Goal: Information Seeking & Learning: Learn about a topic

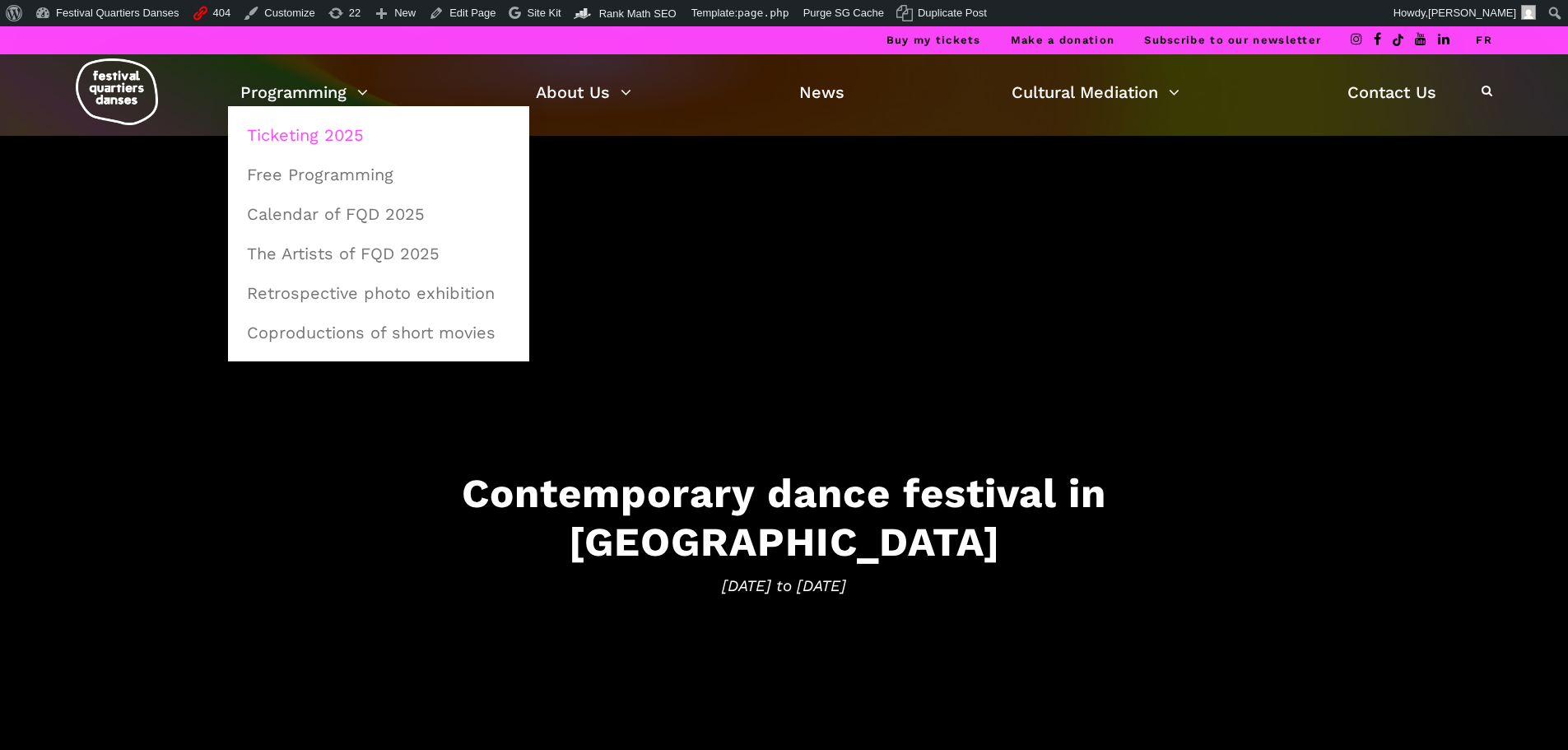
click at [311, 138] on link "Ticketing 2025" at bounding box center [378, 135] width 283 height 38
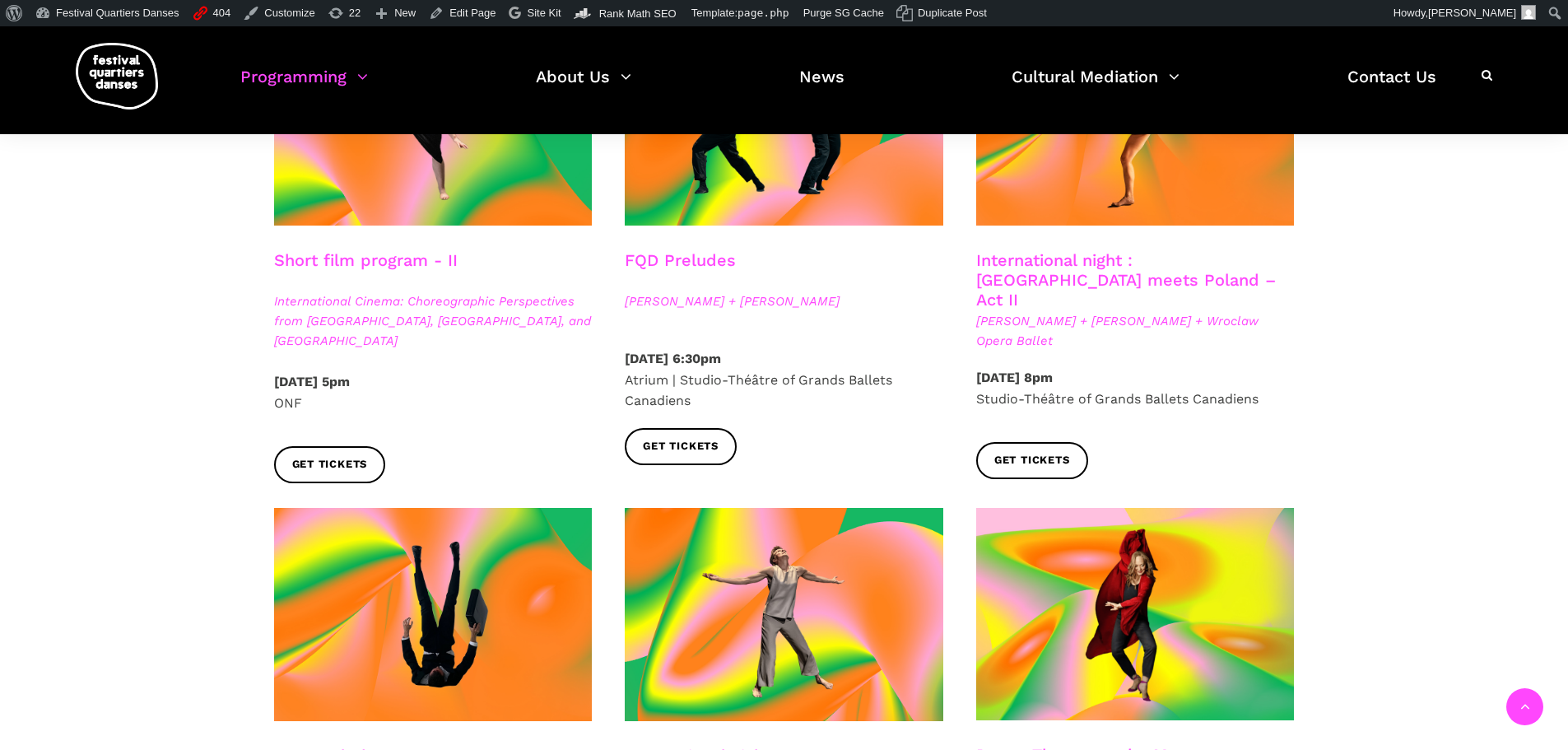
scroll to position [1564, 0]
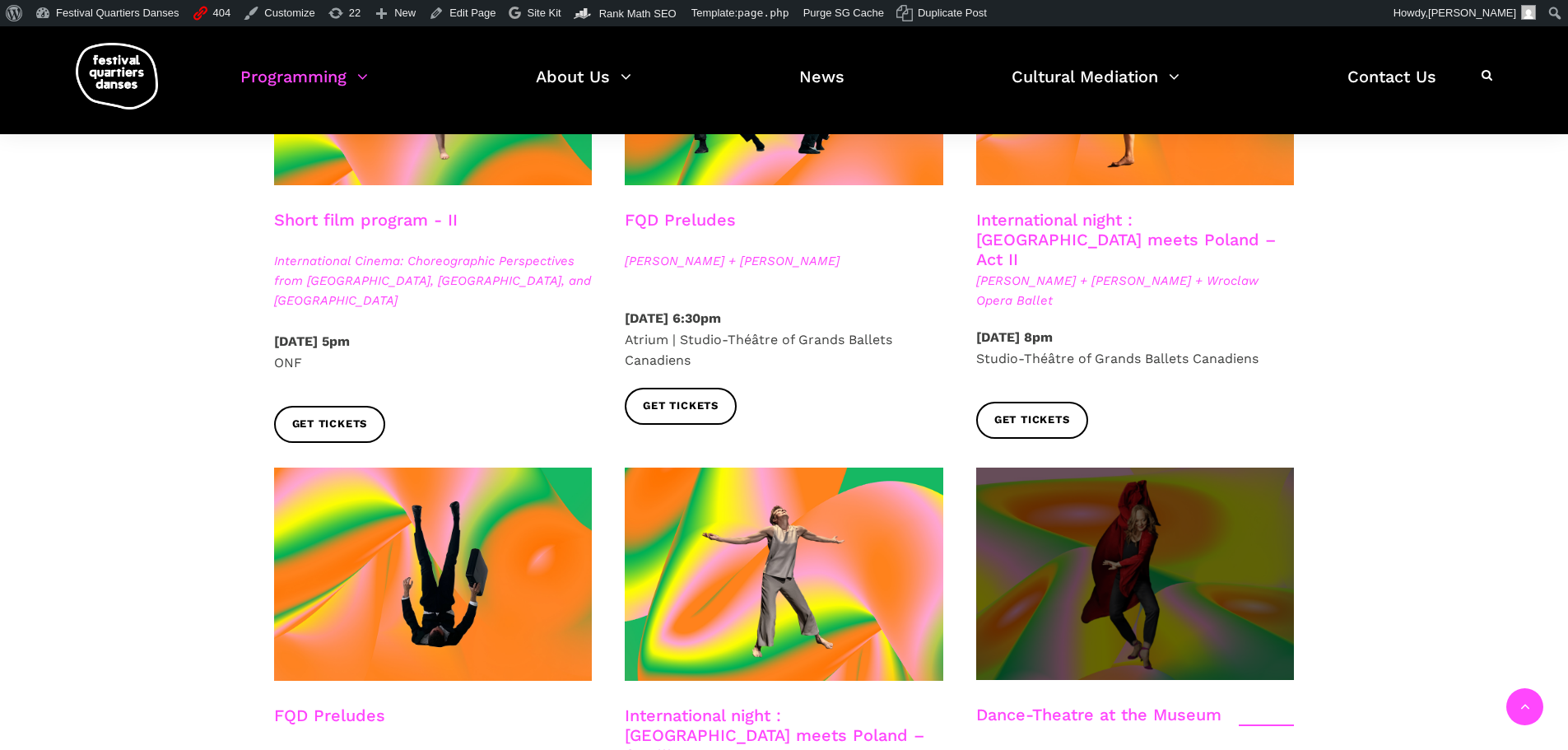
click at [1105, 468] on span at bounding box center [1135, 574] width 319 height 213
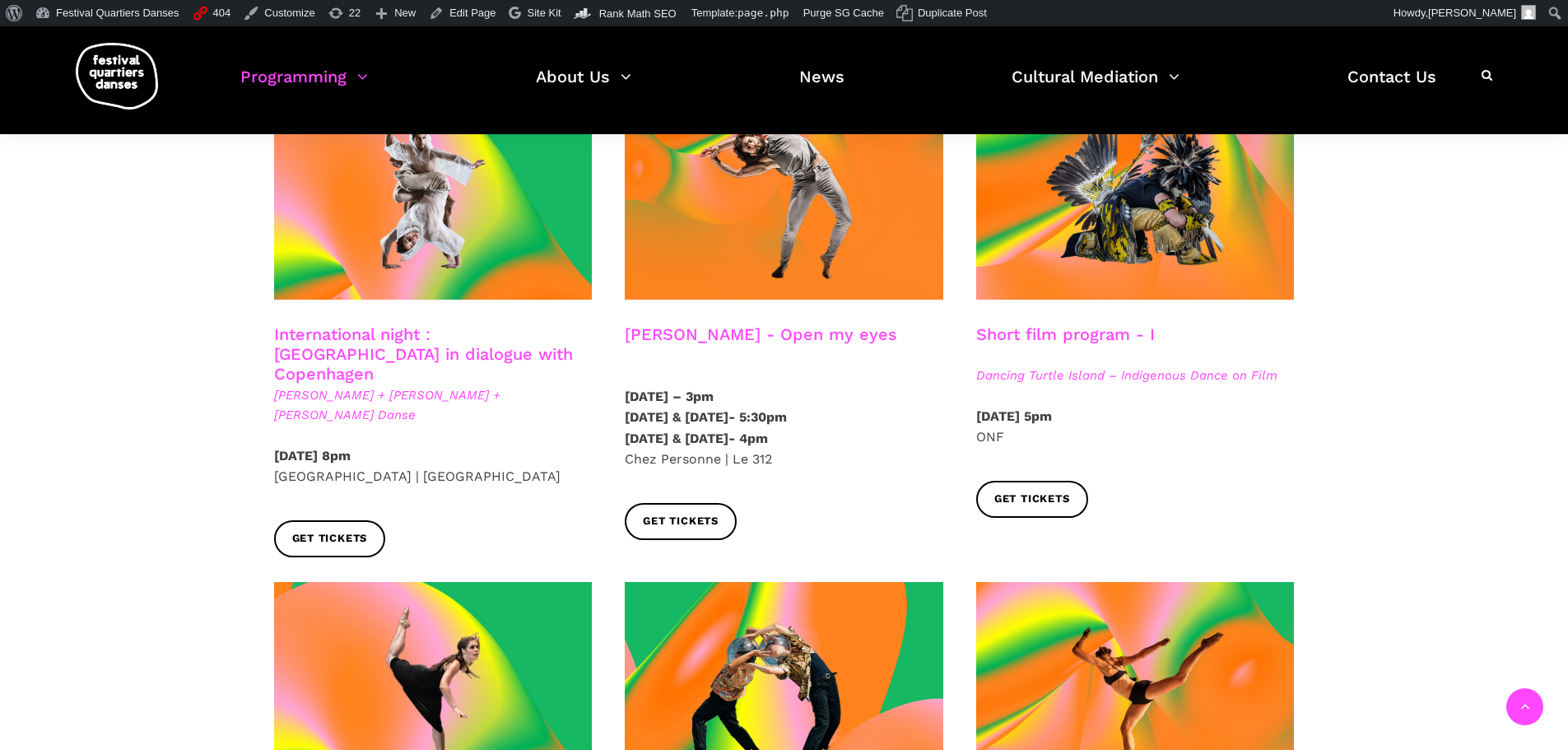
scroll to position [905, 0]
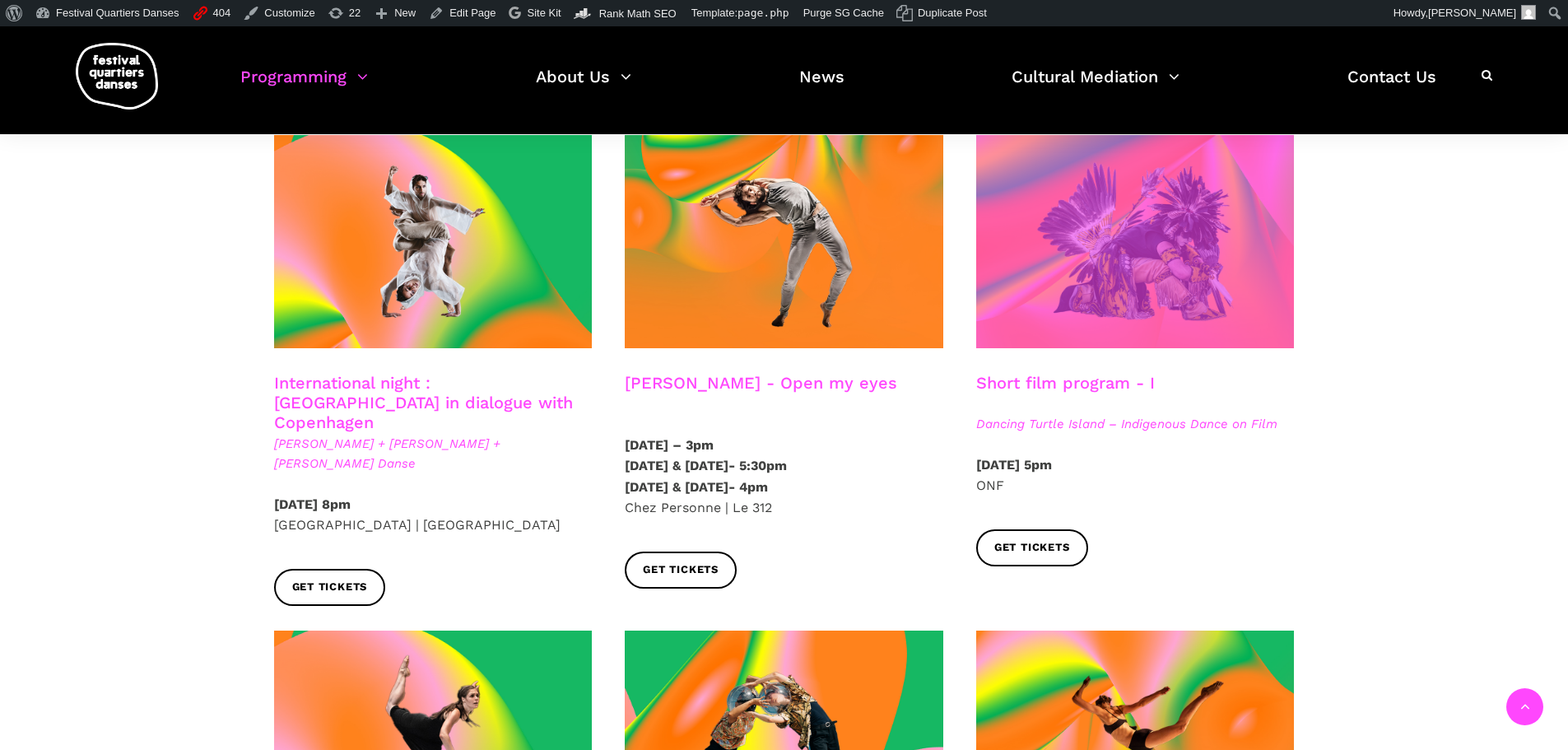
click at [1157, 256] on span at bounding box center [1135, 241] width 319 height 213
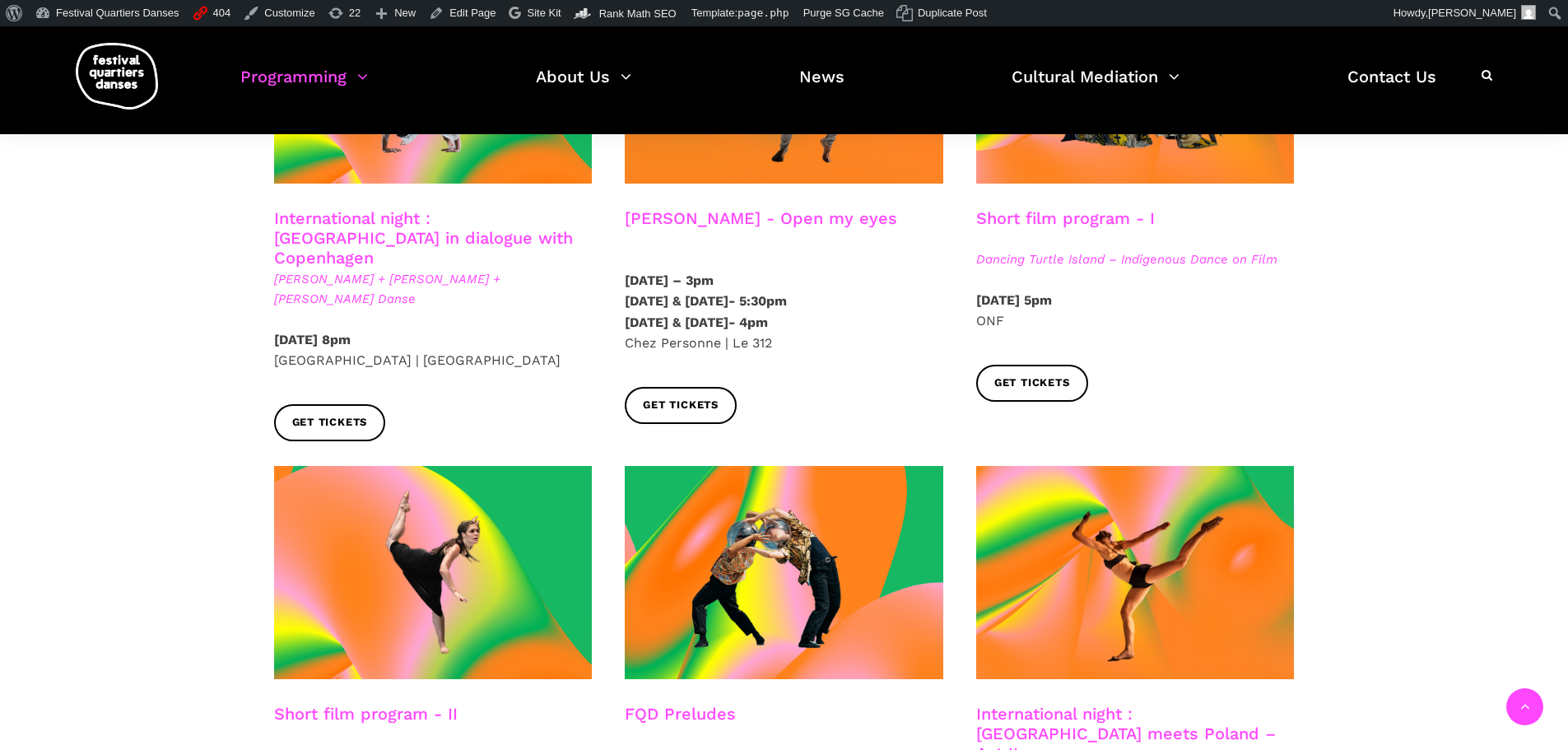
scroll to position [1152, 0]
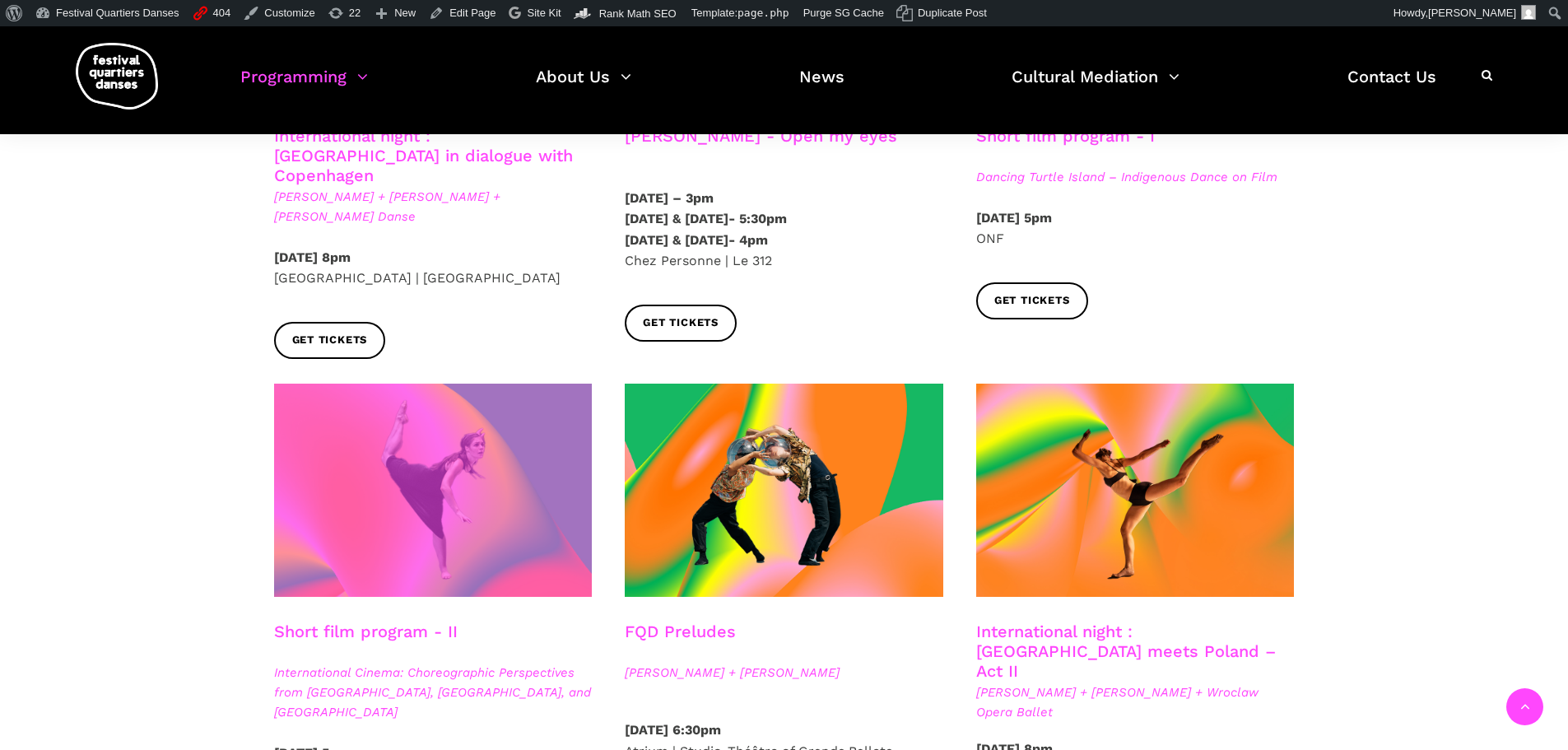
click at [427, 498] on span at bounding box center [433, 489] width 319 height 213
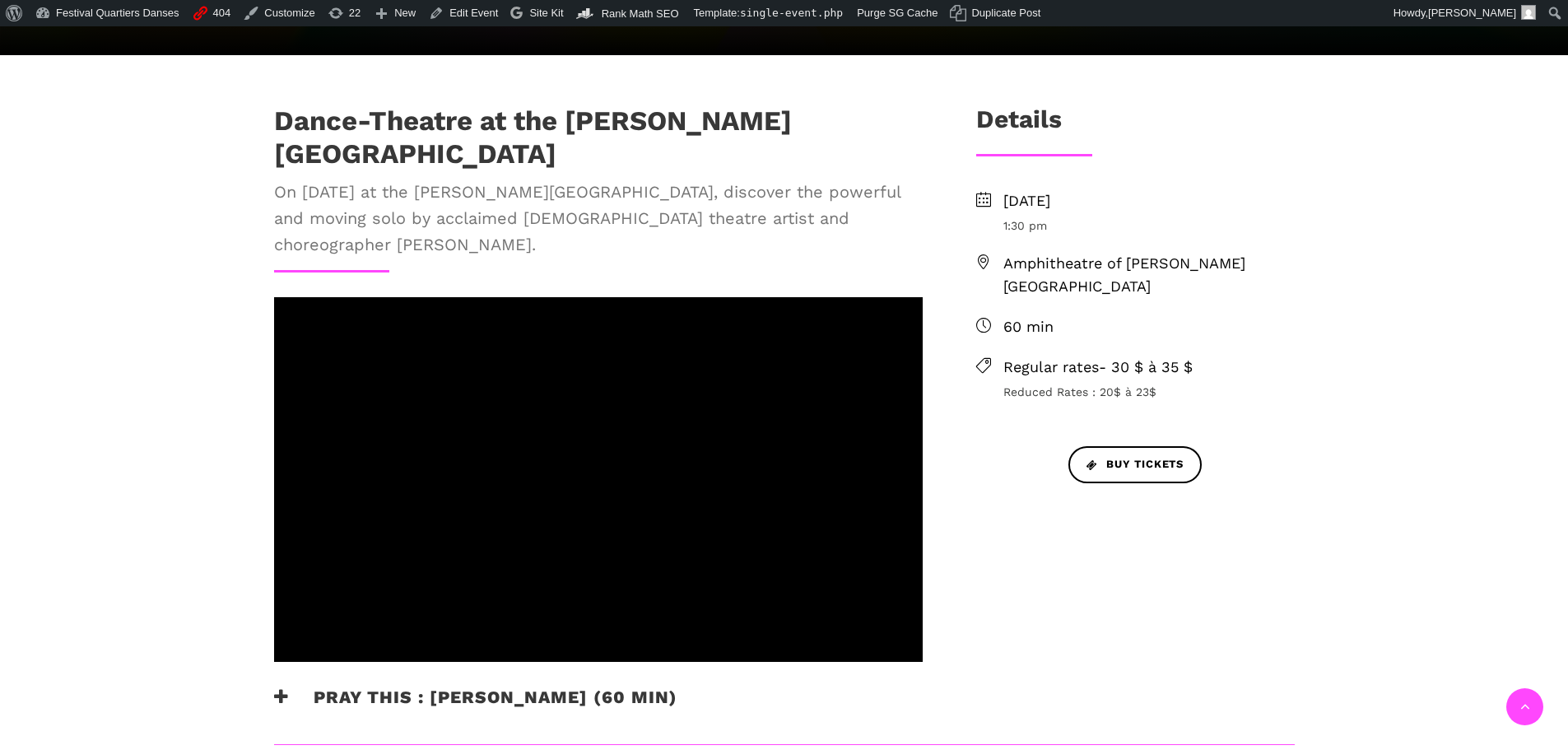
scroll to position [411, 0]
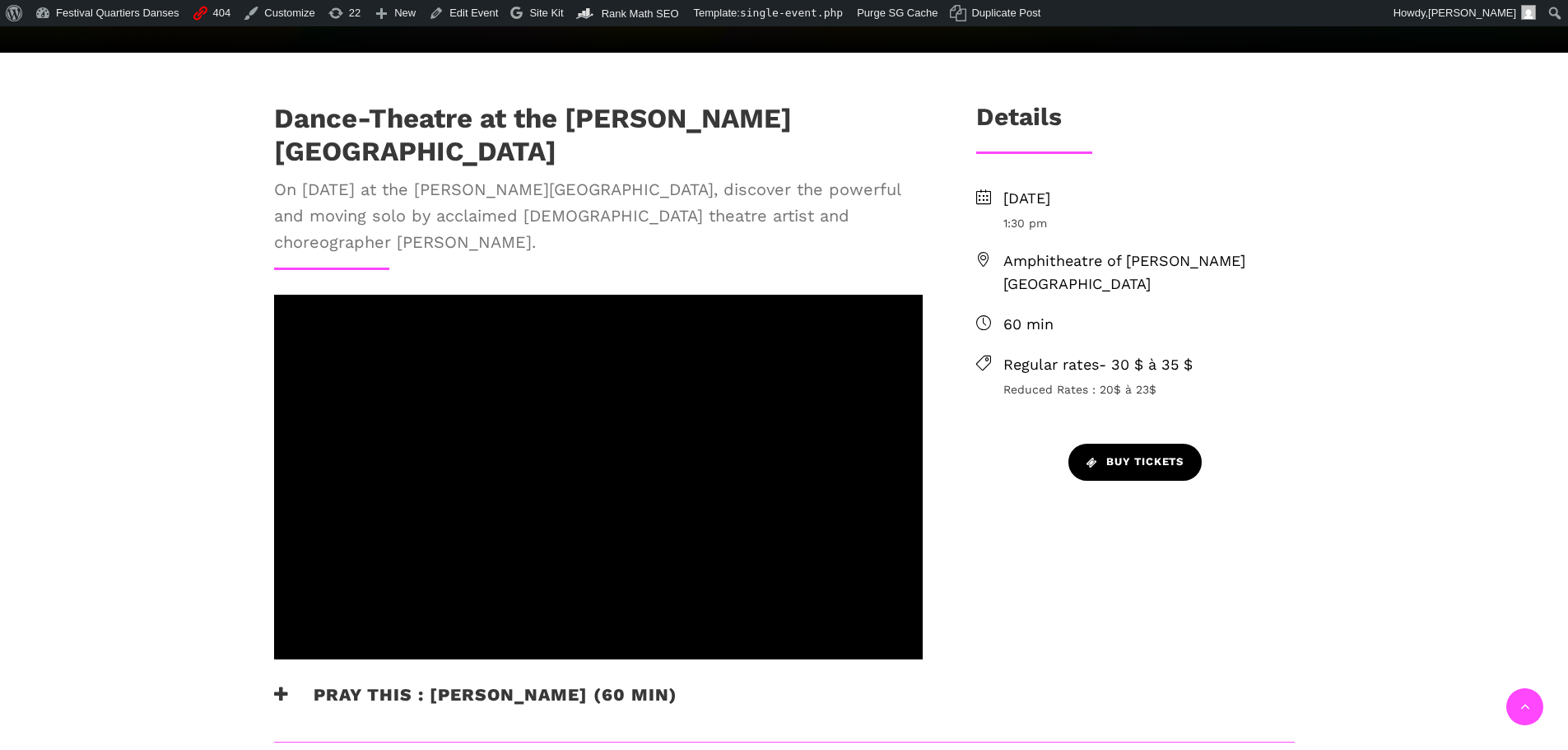
click at [1115, 473] on link "Buy tickets" at bounding box center [1135, 462] width 134 height 37
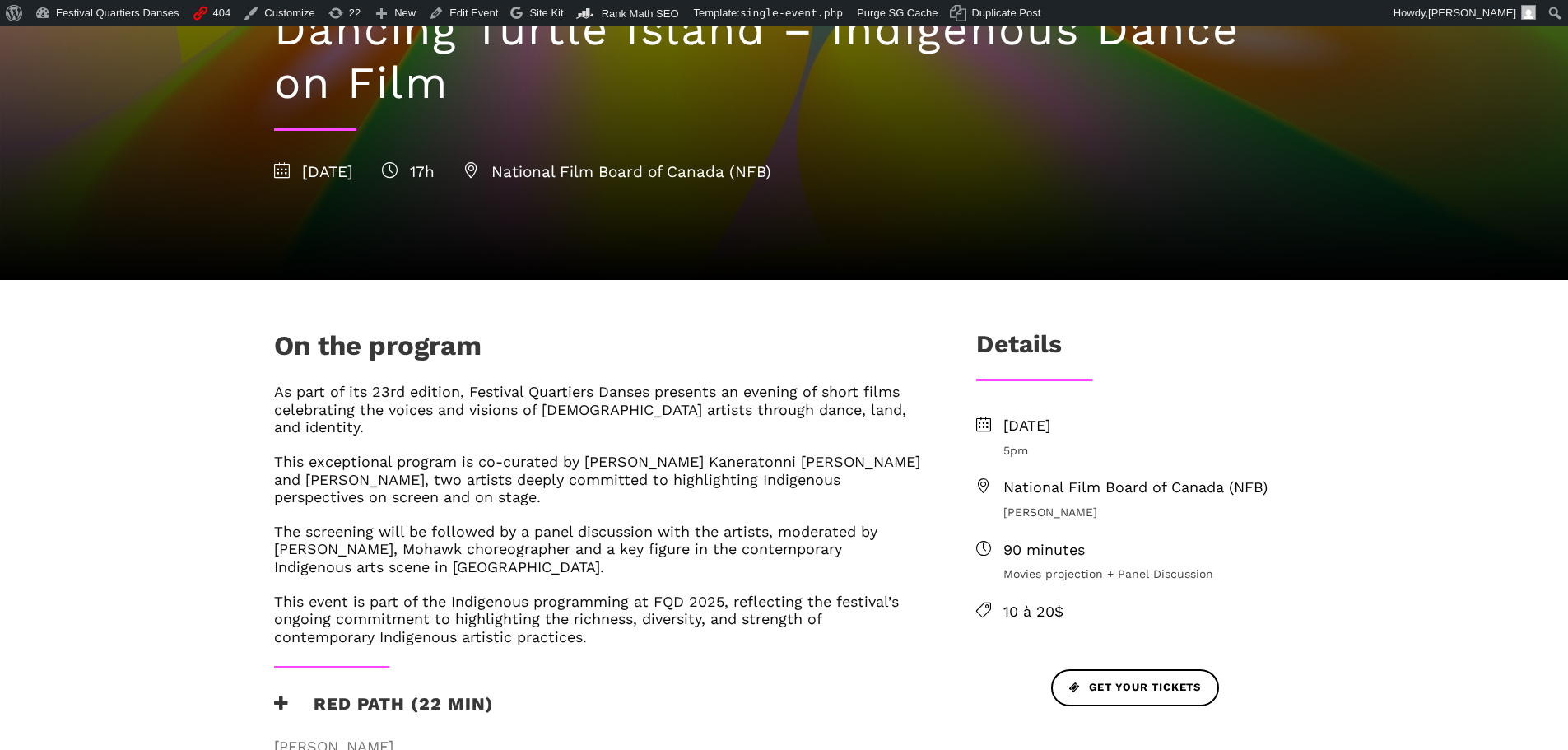
scroll to position [494, 0]
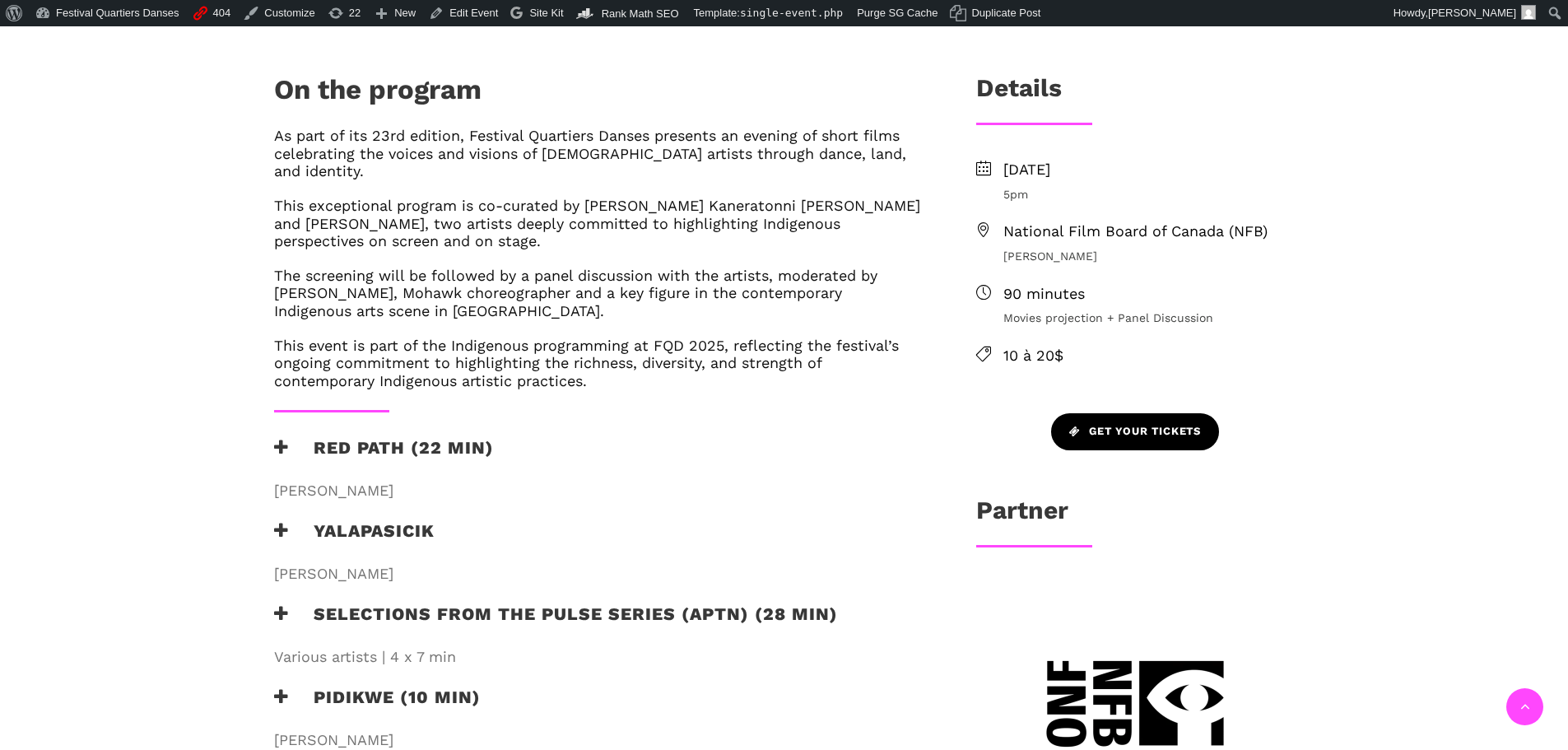
click at [1128, 428] on span "Get your tickets" at bounding box center [1135, 431] width 132 height 17
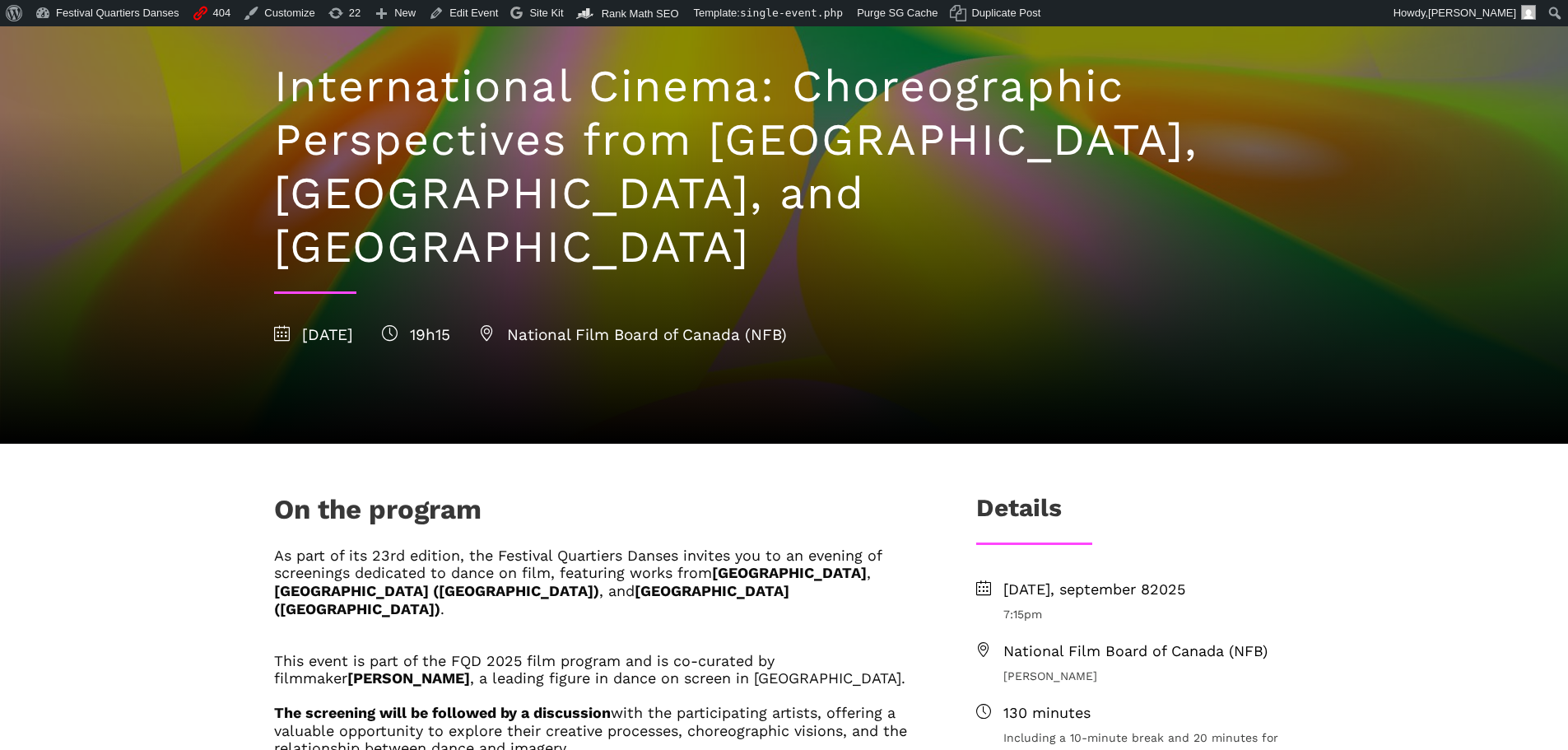
scroll to position [82, 0]
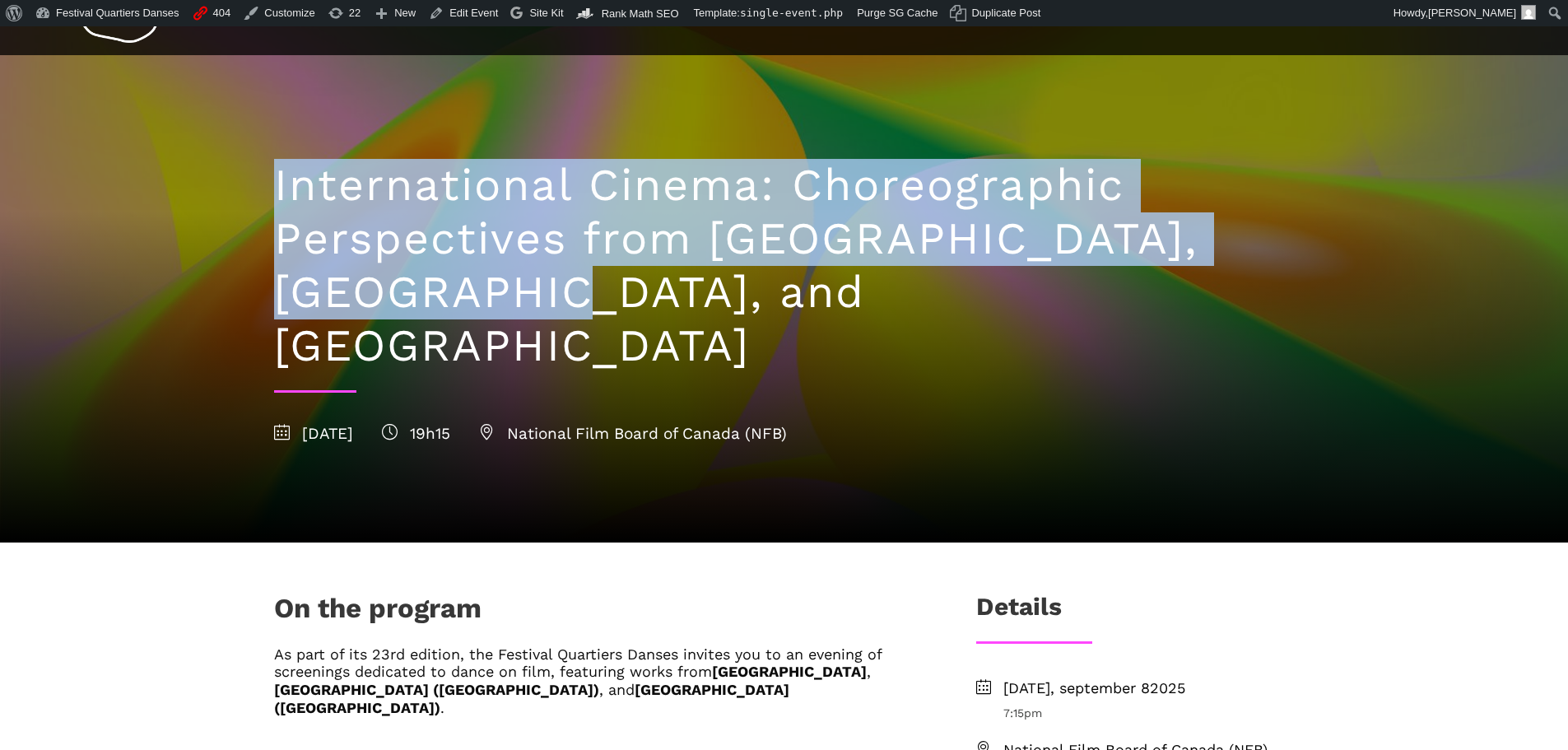
drag, startPoint x: 481, startPoint y: 298, endPoint x: 270, endPoint y: 199, distance: 233.1
click at [270, 199] on div "International Cinema: Choreographic Perspectives from [GEOGRAPHIC_DATA], [GEOGR…" at bounding box center [784, 298] width 1053 height 487
copy h1 "International Cinema: Choreographic Perspectives from [GEOGRAPHIC_DATA], [GEOGR…"
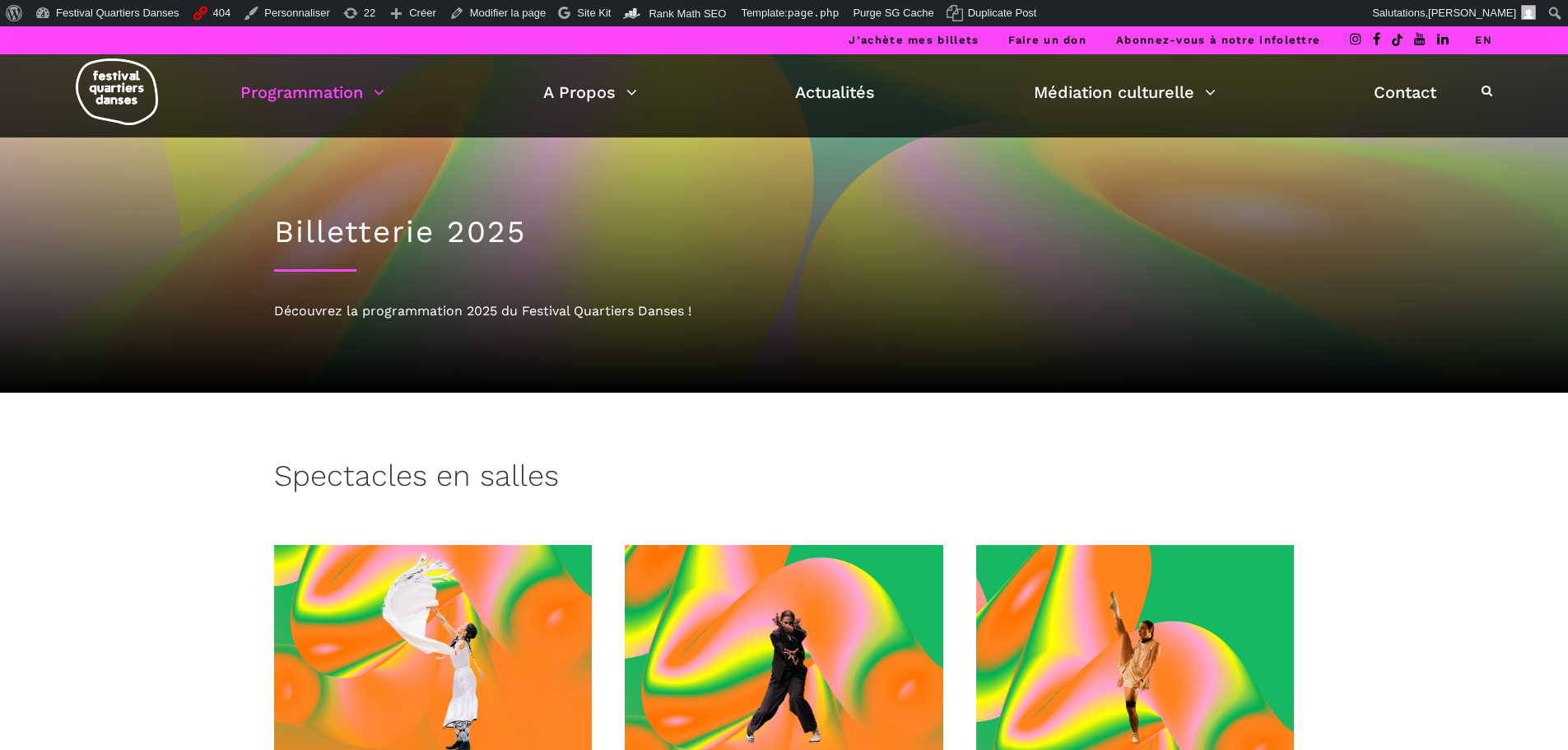
click at [1484, 43] on link "EN" at bounding box center [1483, 39] width 17 height 13
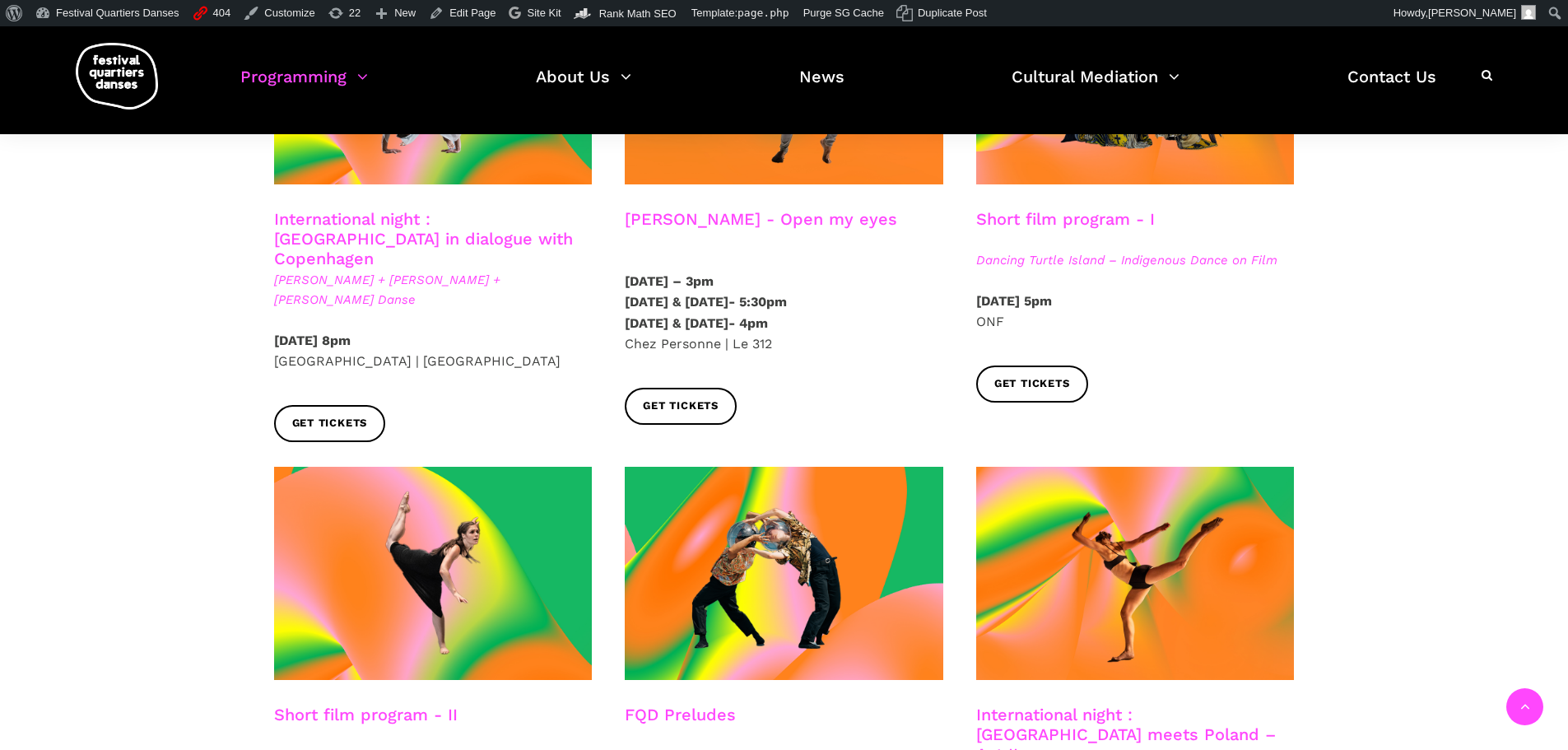
scroll to position [740, 0]
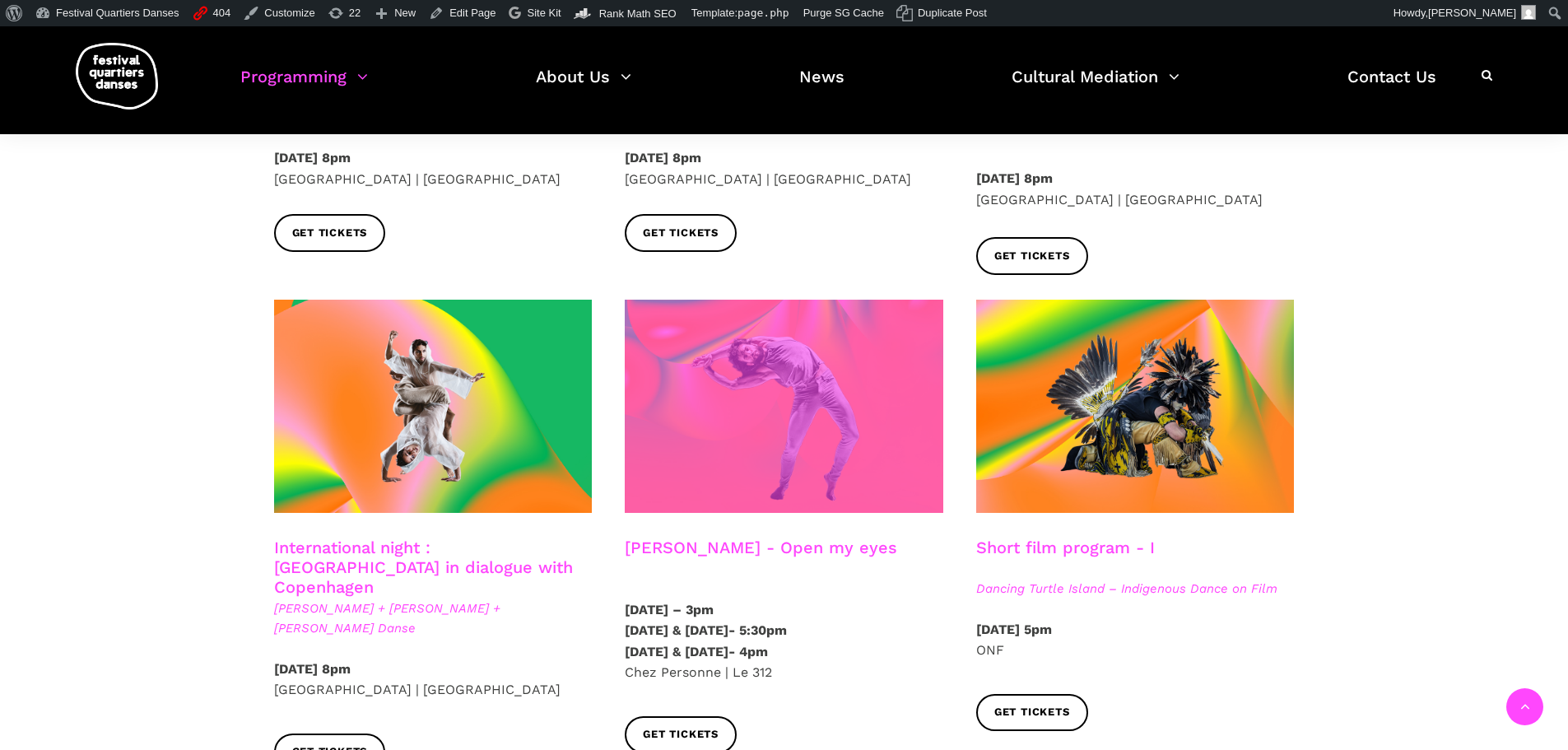
click at [849, 370] on span at bounding box center [784, 405] width 319 height 213
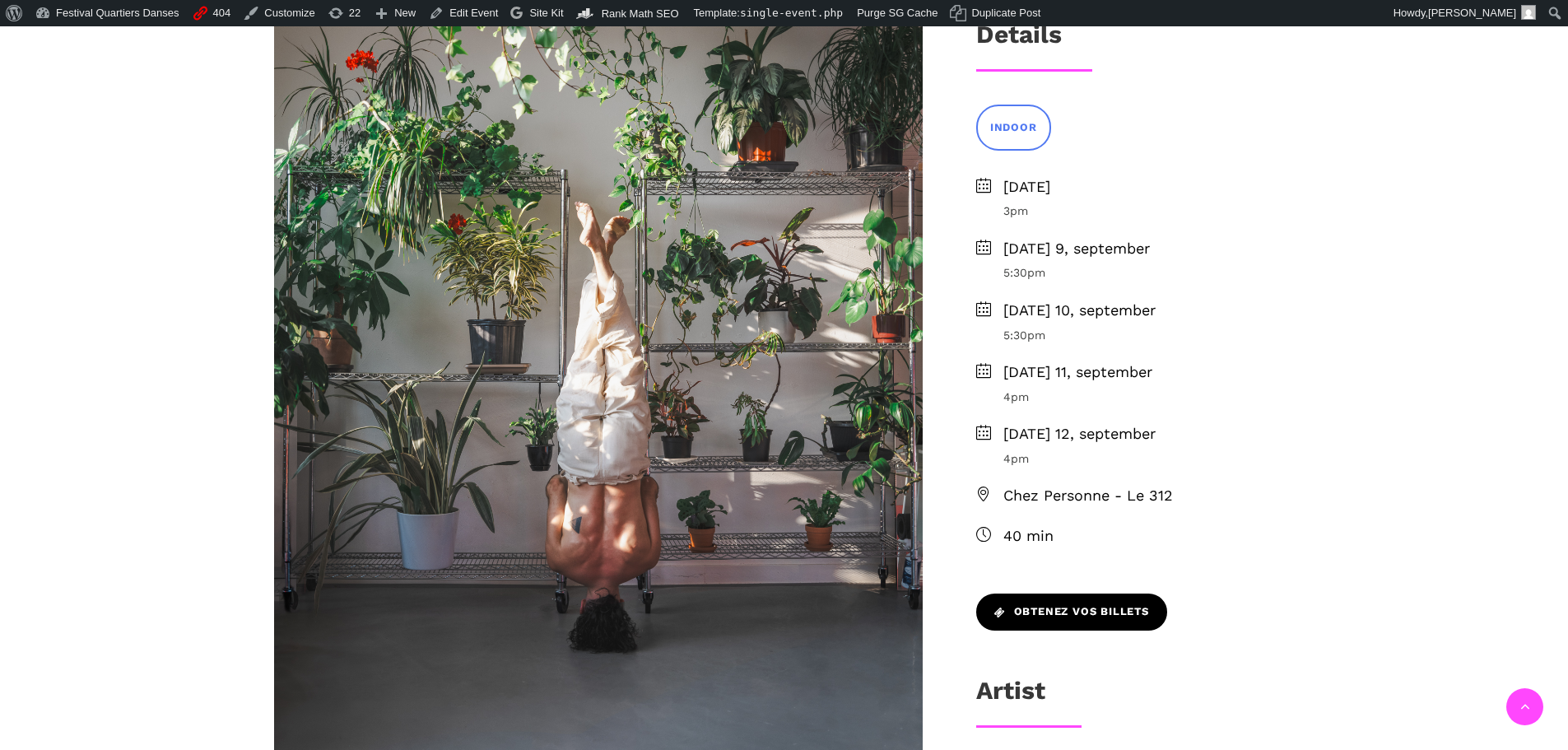
drag, startPoint x: 0, startPoint y: 0, endPoint x: 1118, endPoint y: 606, distance: 1271.7
click at [1118, 606] on span "Obtenez vos billets" at bounding box center [1071, 612] width 155 height 17
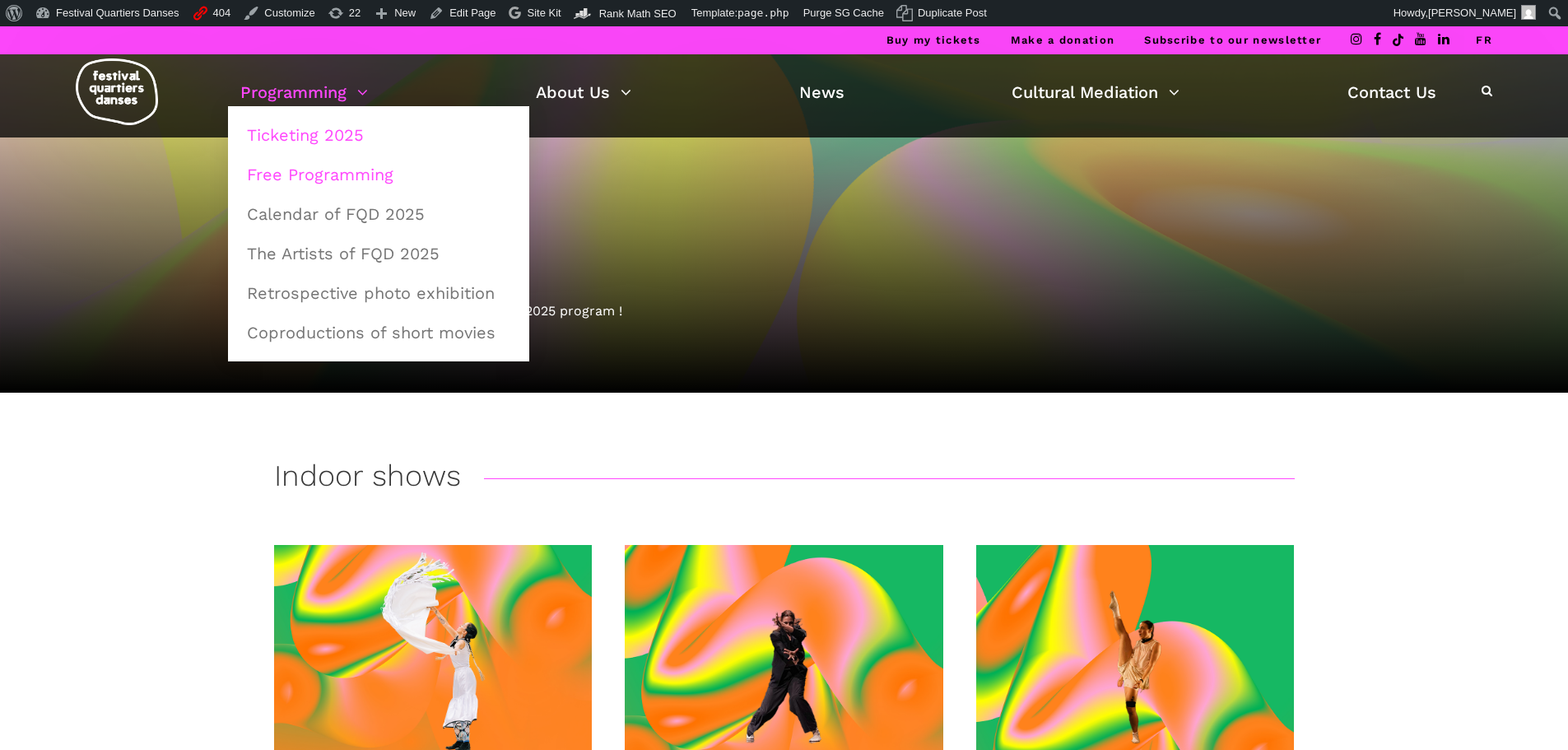
click at [330, 174] on link "Free Programming" at bounding box center [378, 174] width 283 height 38
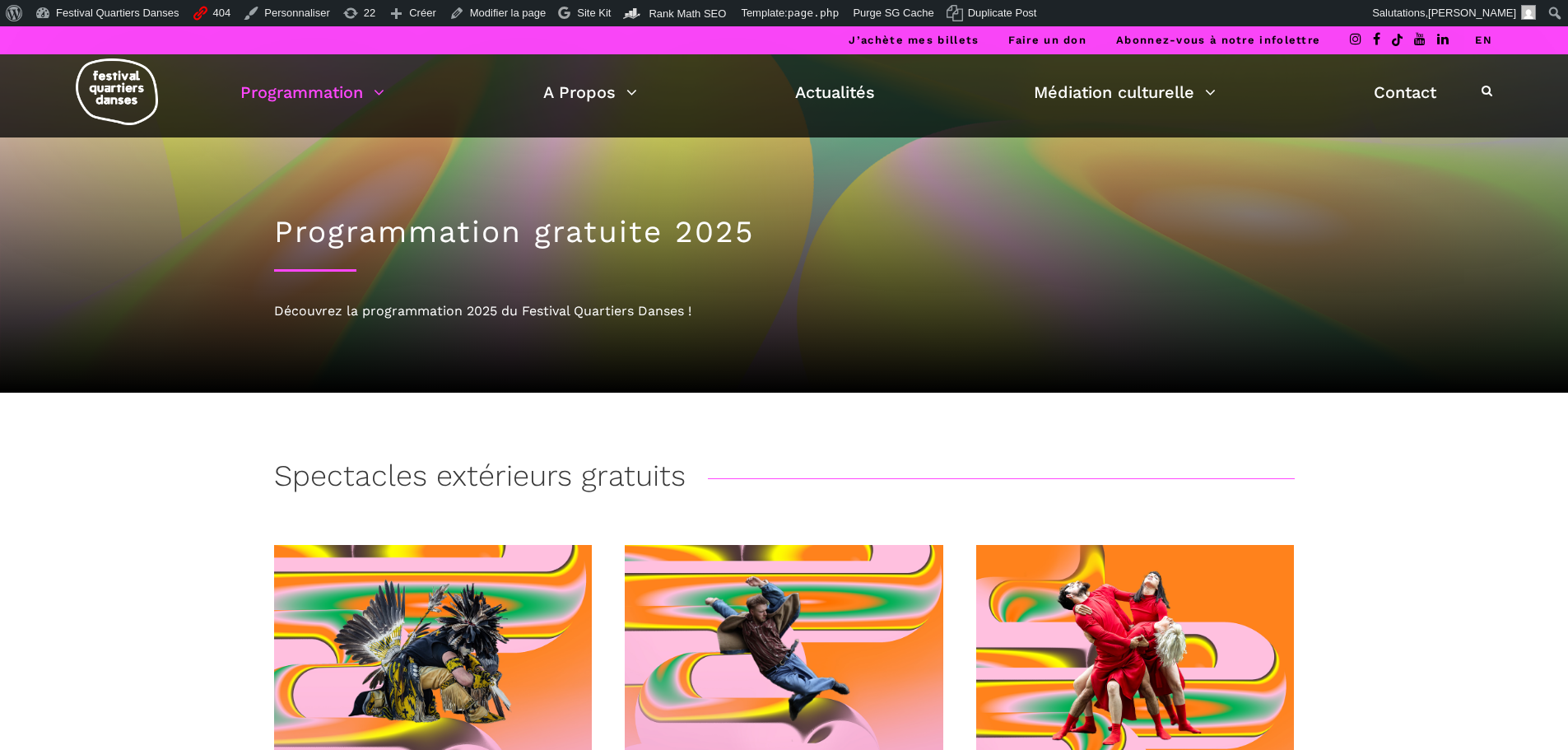
click at [1477, 38] on link "EN" at bounding box center [1483, 39] width 17 height 13
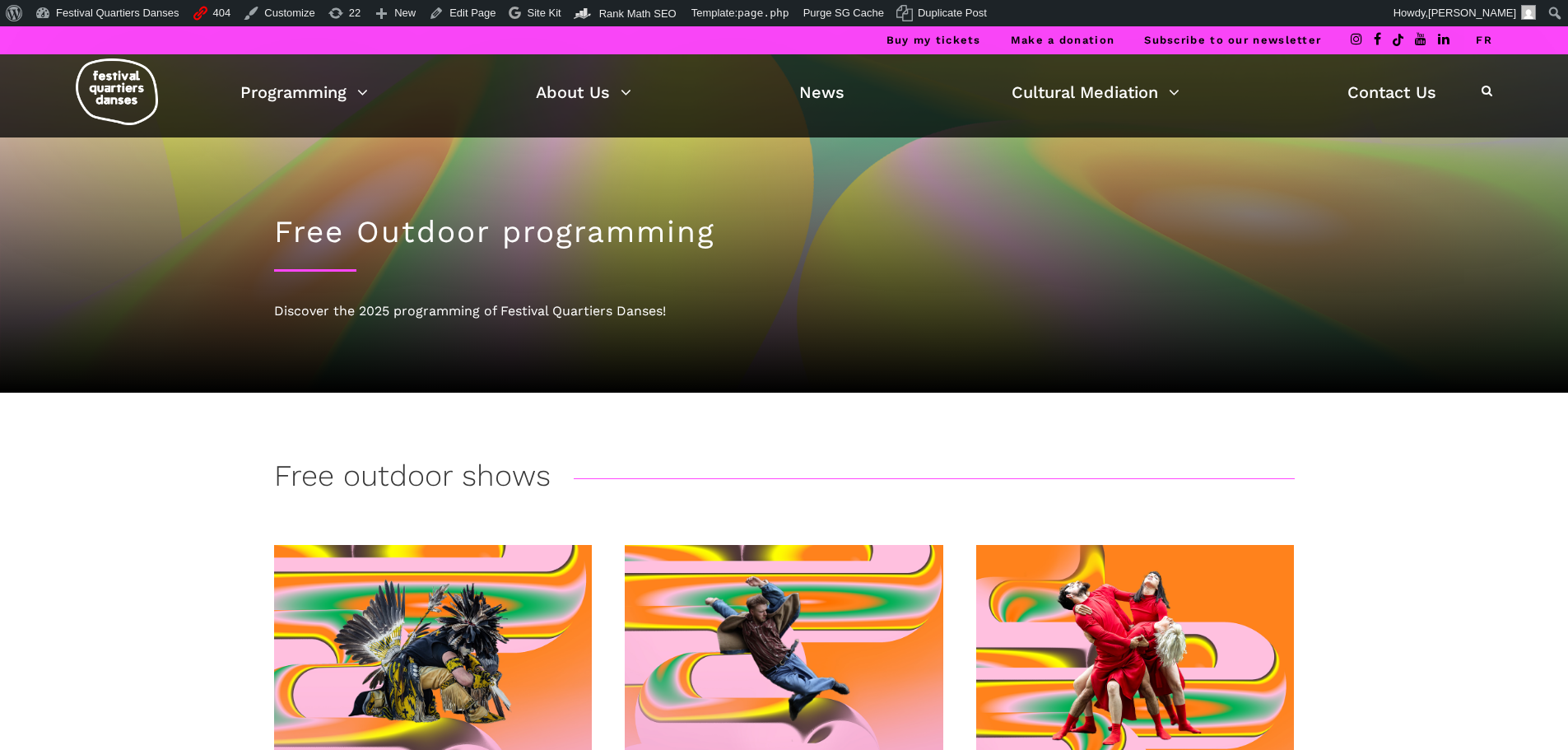
click at [1485, 32] on li "FR" at bounding box center [1483, 39] width 16 height 28
click at [1484, 42] on link "FR" at bounding box center [1483, 39] width 16 height 13
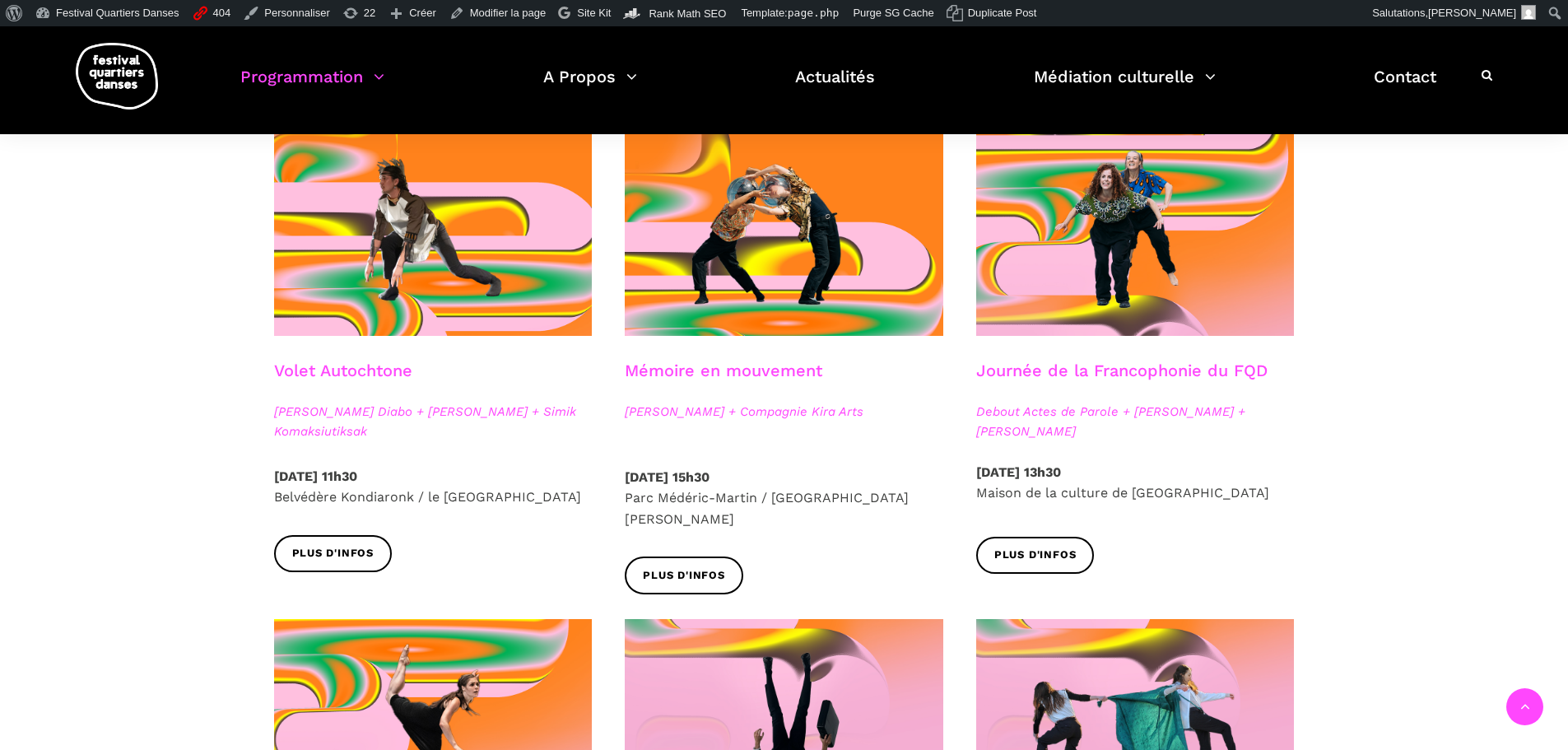
scroll to position [905, 0]
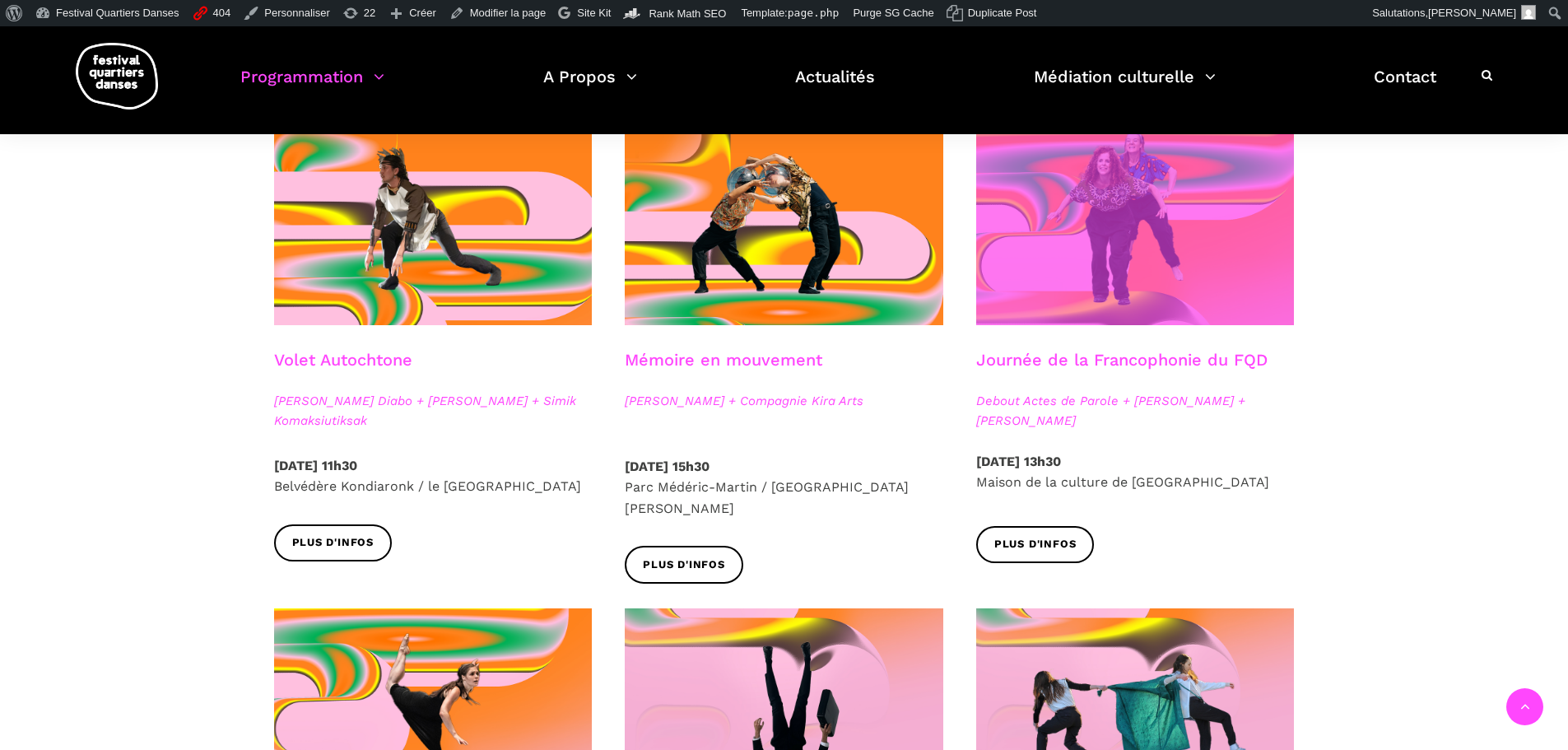
click at [1067, 275] on span at bounding box center [1135, 218] width 319 height 213
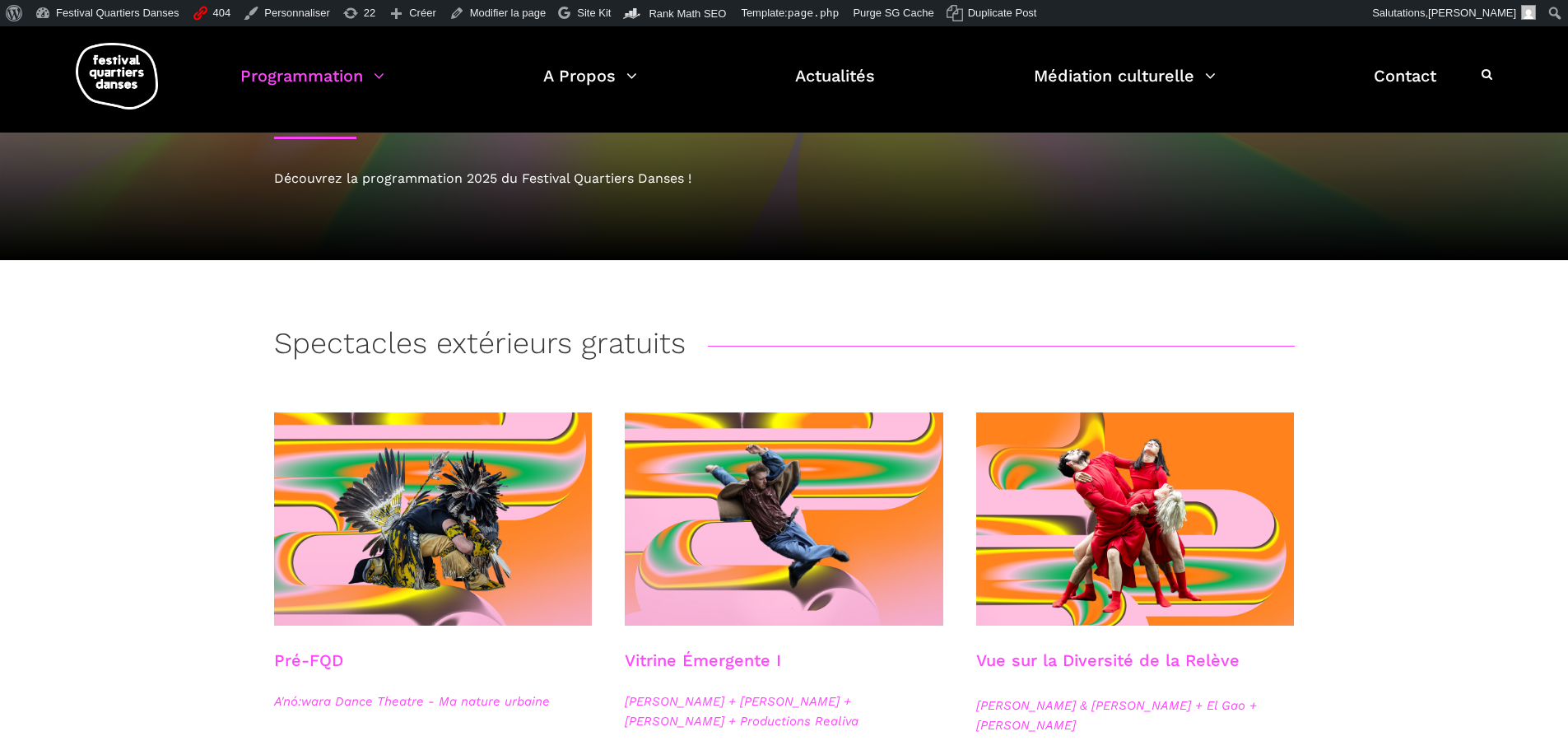
scroll to position [0, 0]
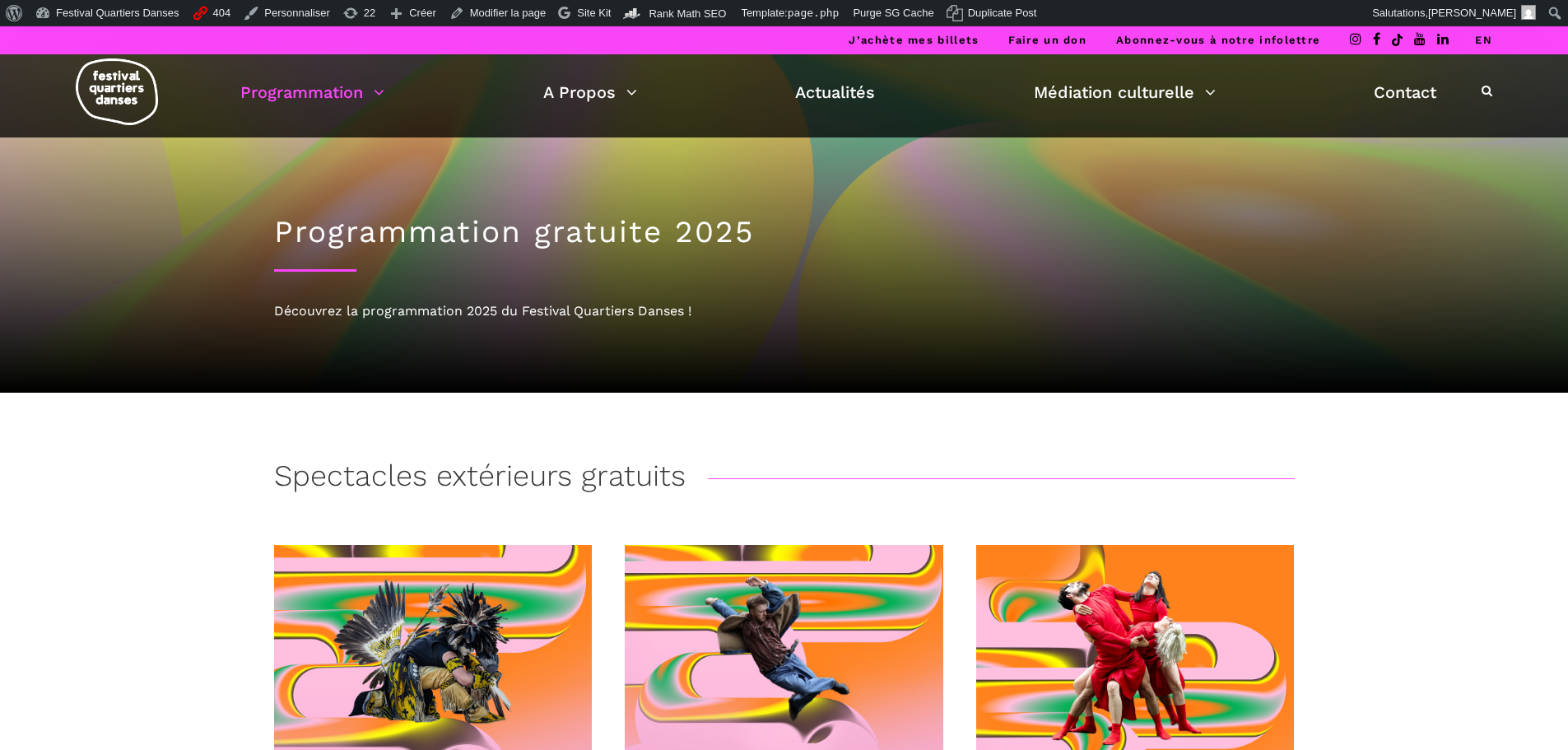
click at [1482, 41] on link "EN" at bounding box center [1483, 39] width 17 height 13
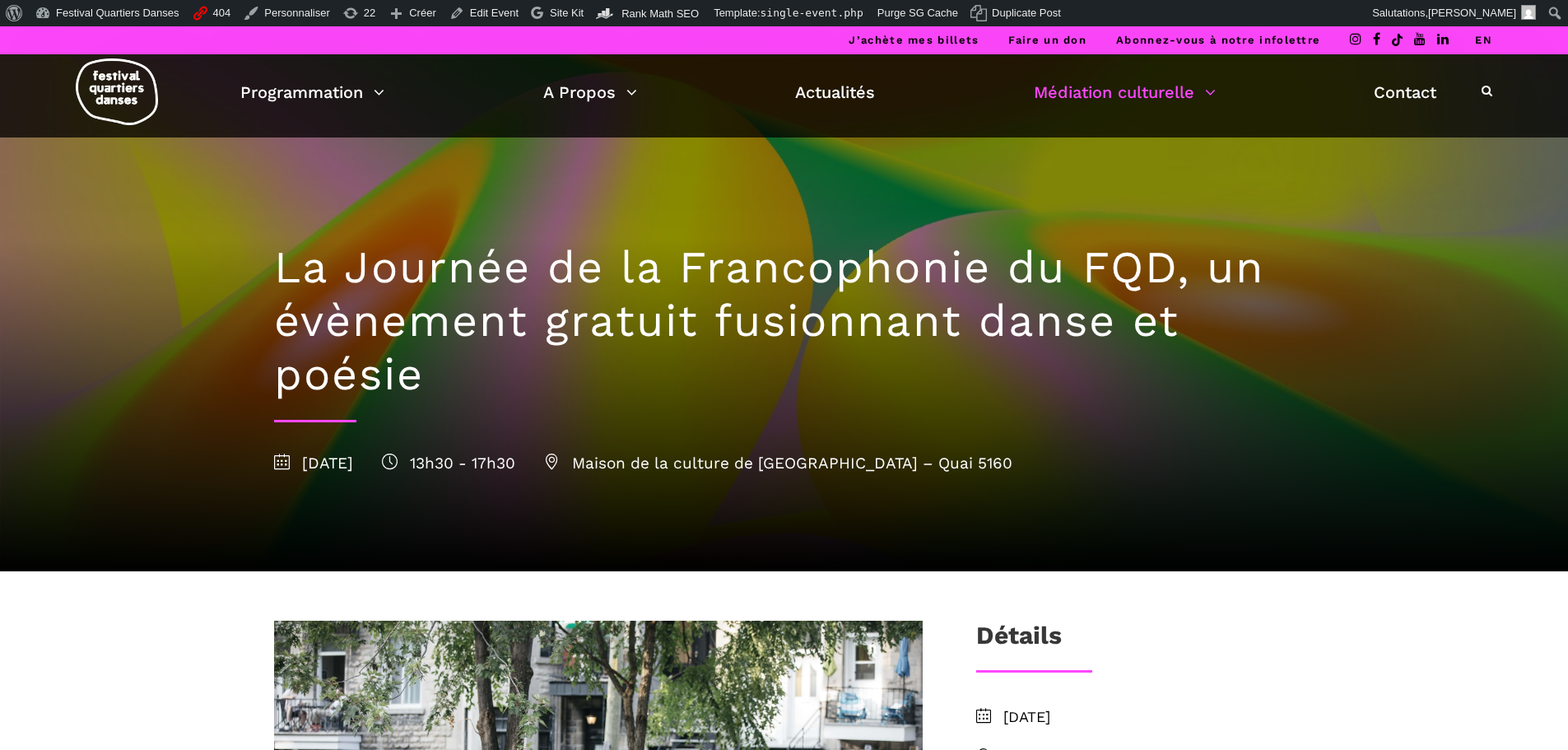
click at [1483, 45] on link "EN" at bounding box center [1483, 39] width 17 height 13
click at [1486, 41] on link "EN" at bounding box center [1483, 39] width 17 height 13
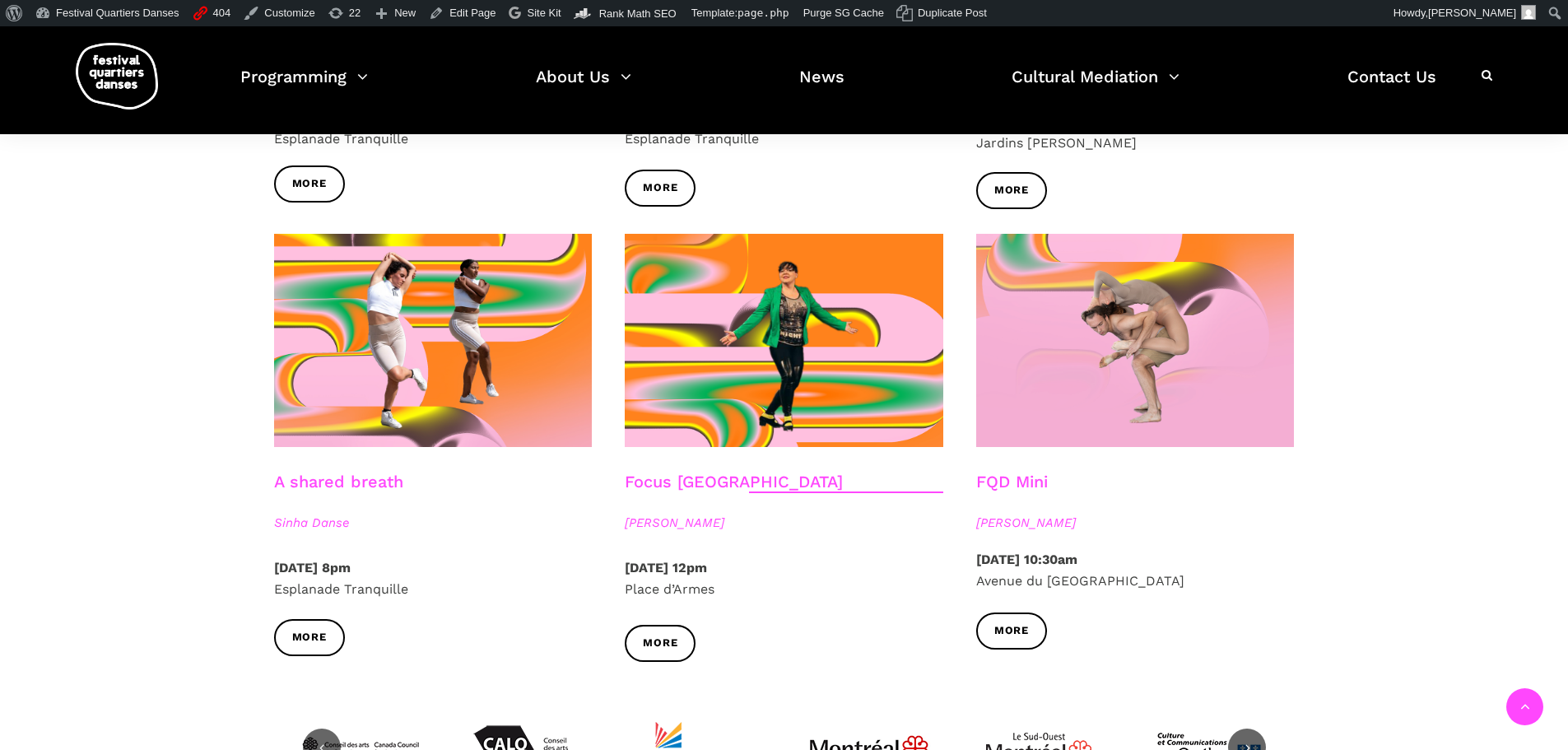
scroll to position [1893, 0]
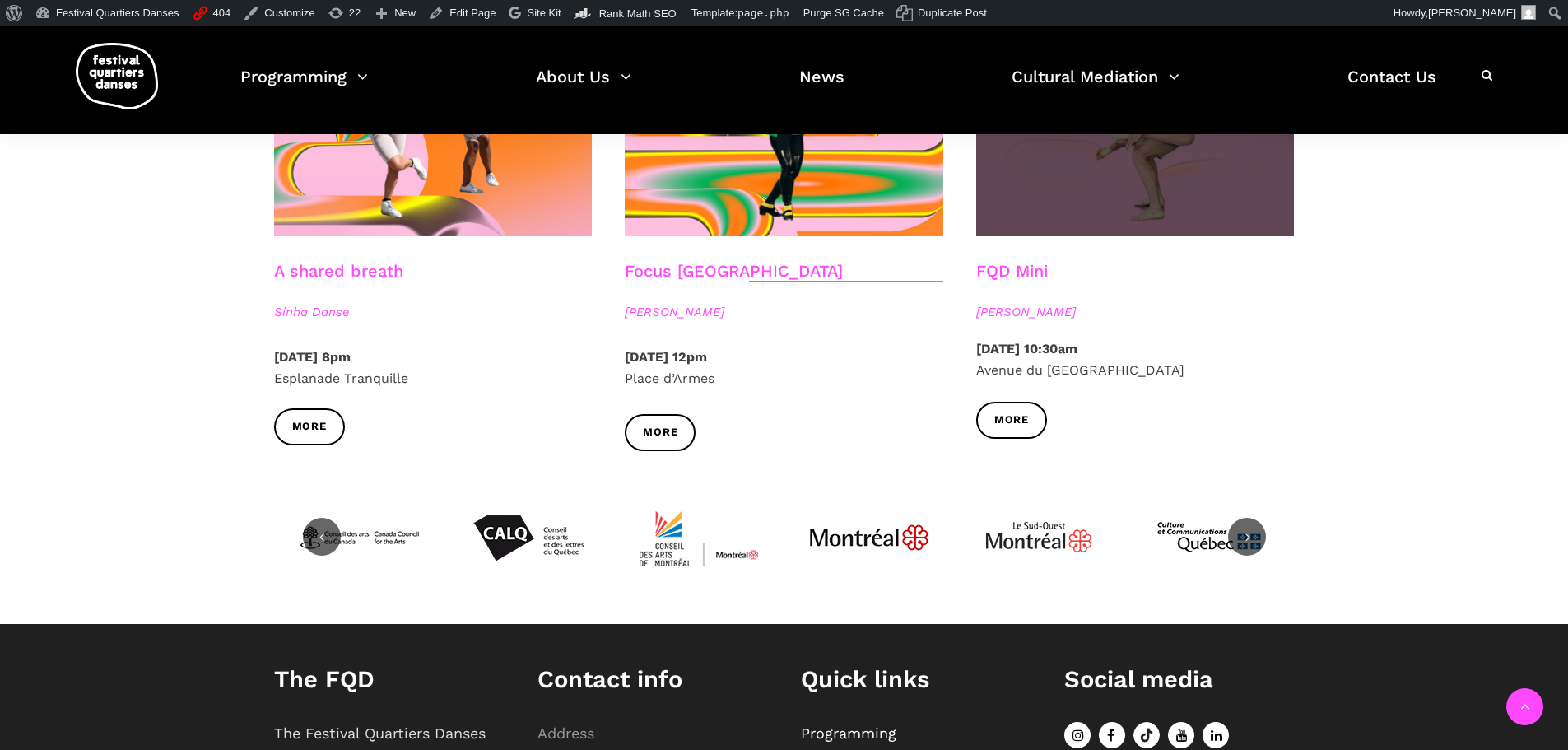
click at [1076, 200] on span at bounding box center [1135, 129] width 319 height 213
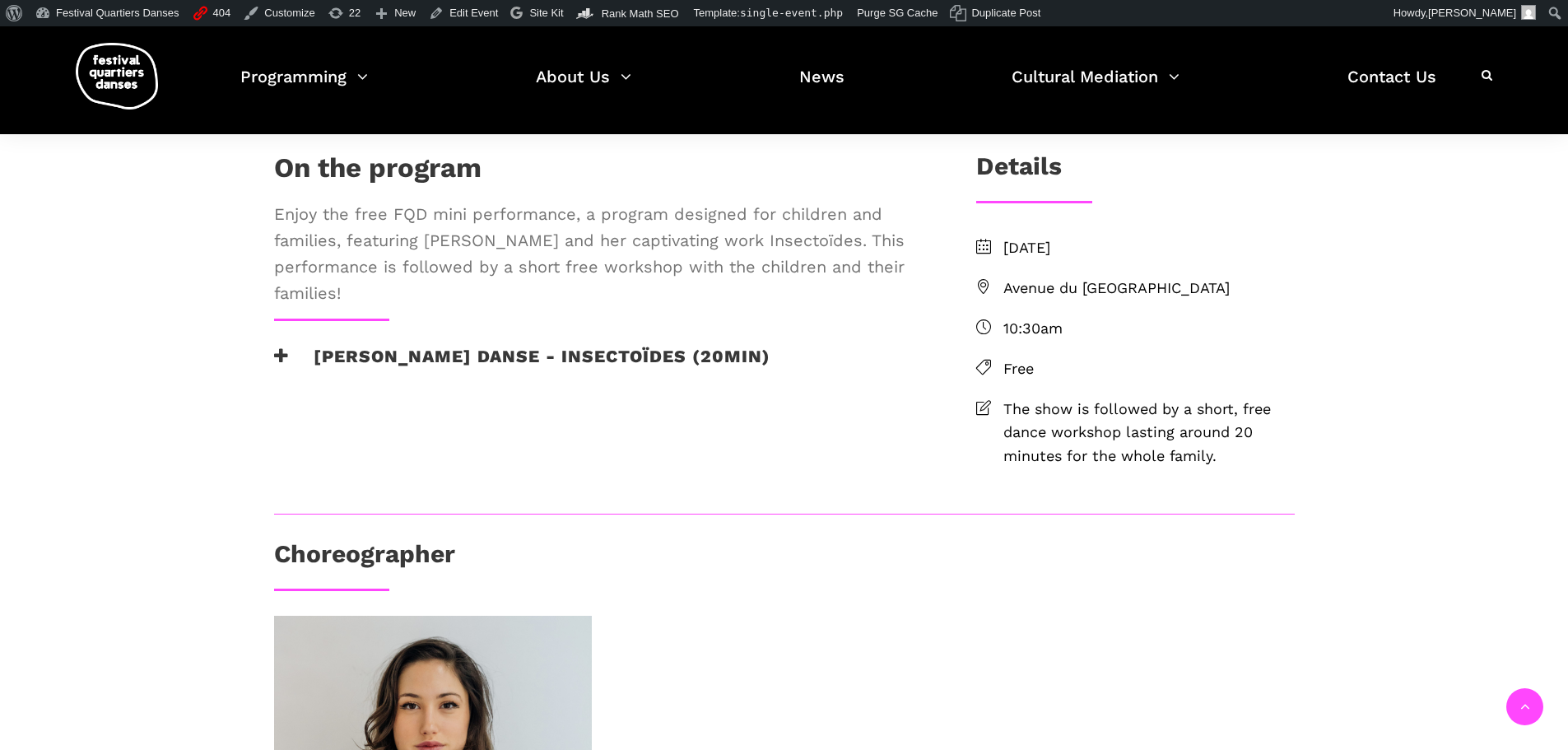
scroll to position [411, 0]
